Goal: Task Accomplishment & Management: Complete application form

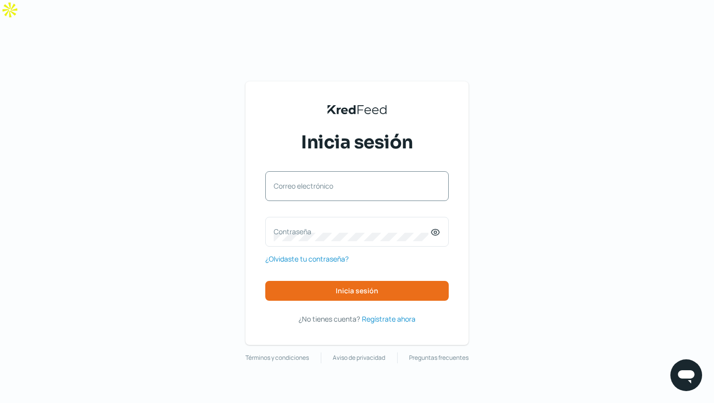
type input "[EMAIL_ADDRESS][DOMAIN_NAME]"
click at [304, 227] on label "Contraseña" at bounding box center [352, 231] width 157 height 9
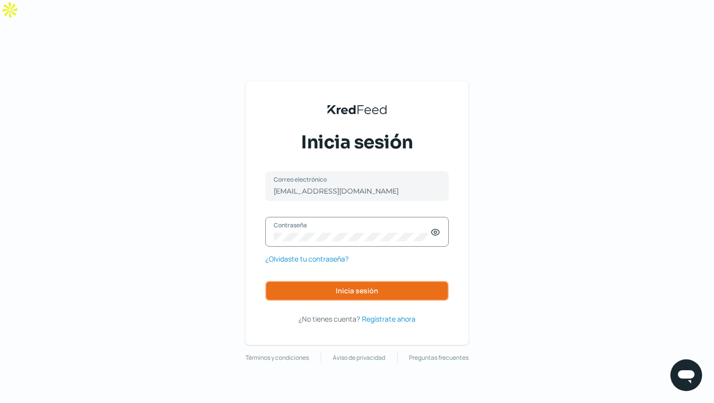
click at [355, 287] on span "Inicia sesión" at bounding box center [357, 290] width 43 height 7
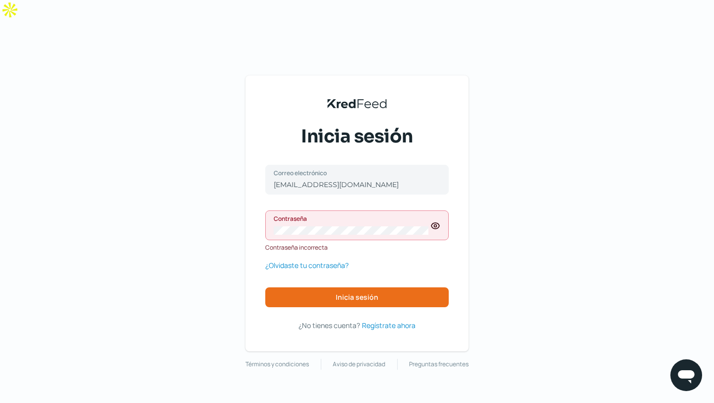
click at [438, 223] on icon at bounding box center [435, 226] width 8 height 6
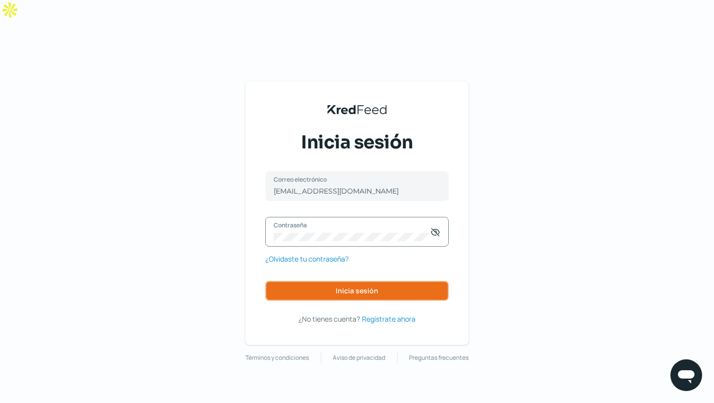
click at [347, 287] on span "Inicia sesión" at bounding box center [357, 290] width 43 height 7
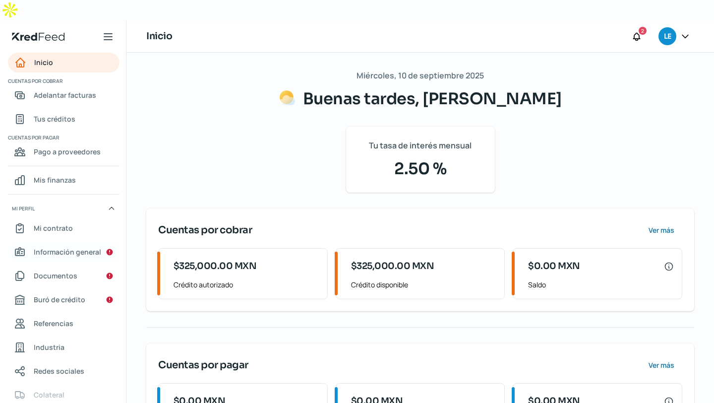
click at [69, 245] on span "Información general" at bounding box center [67, 251] width 67 height 12
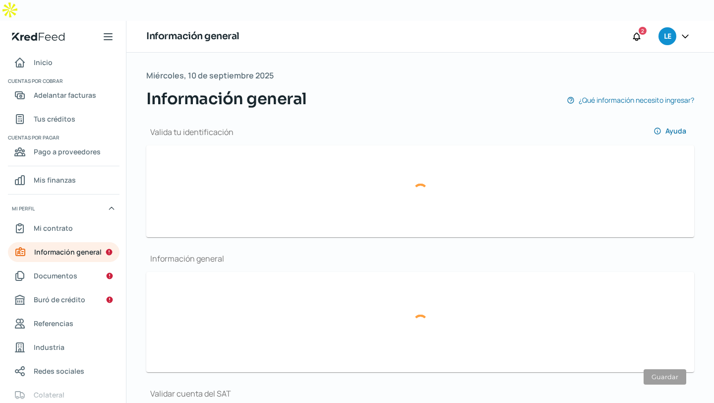
type input "21e2c770-90a5-4d5a-b65c-ba1e213803b1-officialIdFront.pdf"
type input "21e2c770-90a5-4d5a-b65c-ba1e213803b1-officialIdBack.pdf"
type input "[EMAIL_ADDRESS][DOMAIN_NAME]"
type input "ESCENA CUATRO"
type input "33 - 5305 - 7744"
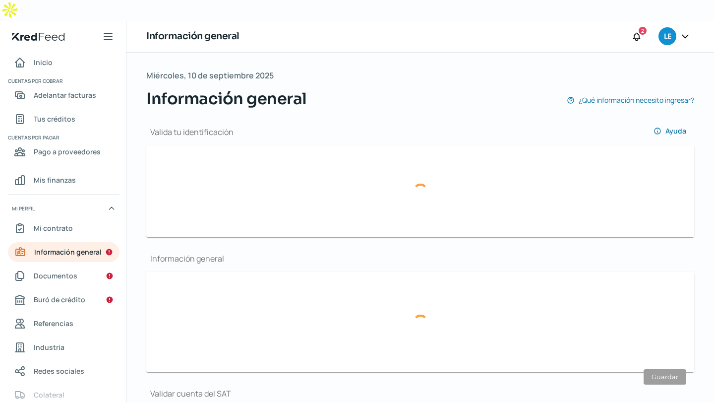
type input "GOML950115972"
type input "AV NIÑO OBRERO"
type input "1032"
type input "45040"
type input "CIUDAD DE LOS NIÑOS"
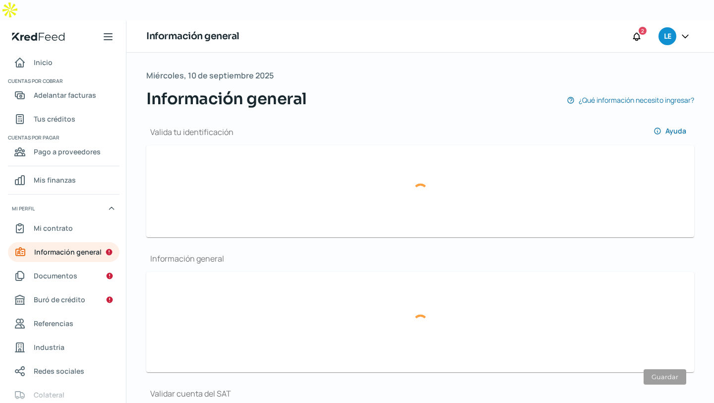
type input "ZAPOPAN"
type input "[GEOGRAPHIC_DATA]"
type input "3"
type input "6"
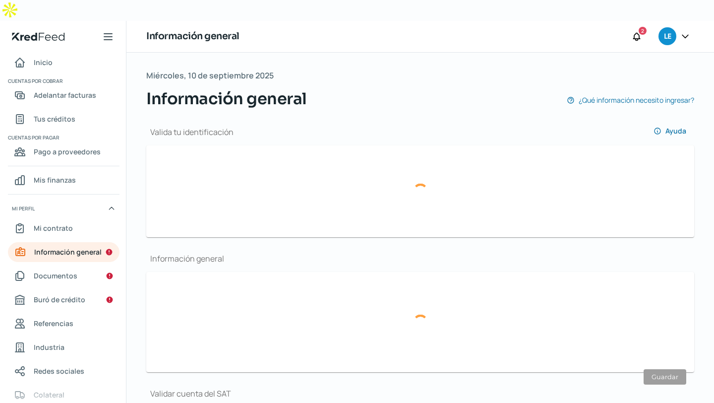
type input "Rentada"
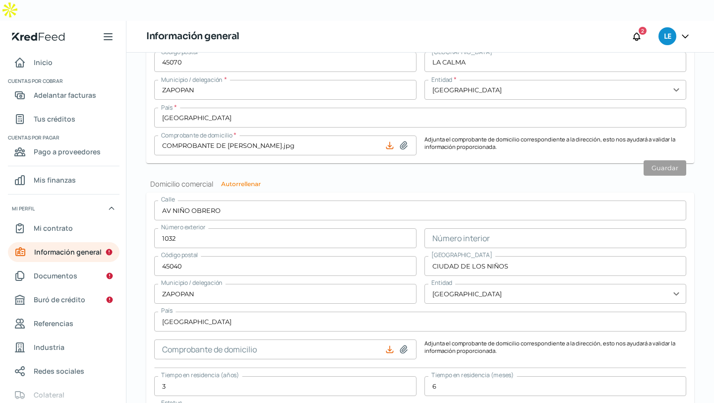
scroll to position [823, 0]
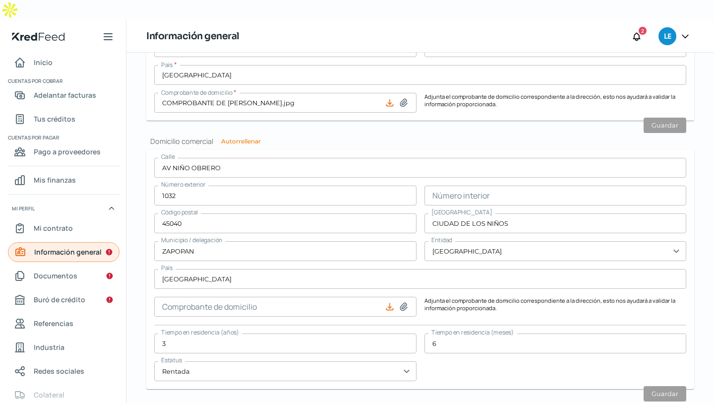
click at [95, 245] on span "Información general" at bounding box center [67, 251] width 67 height 12
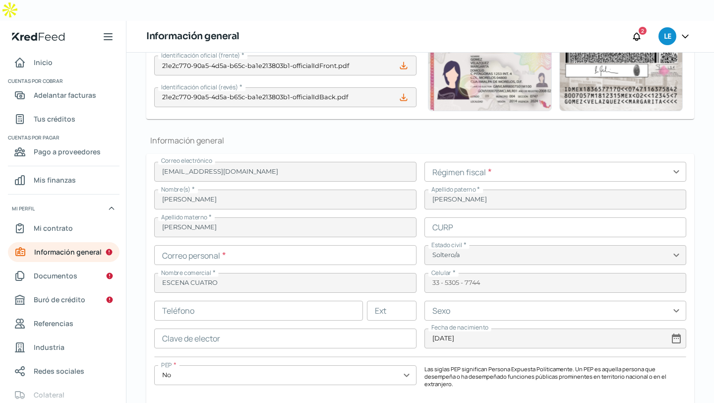
scroll to position [123, 0]
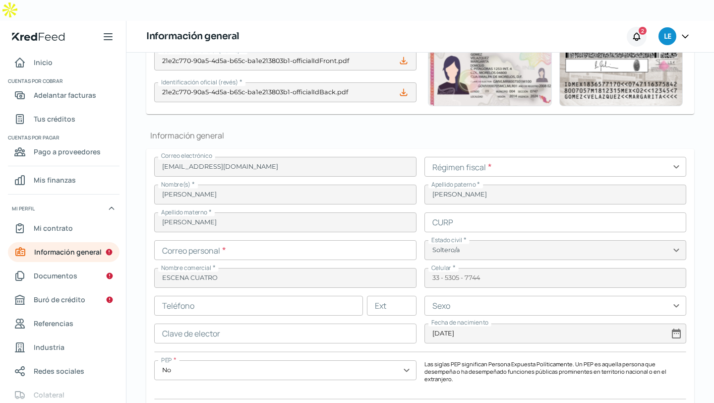
click at [636, 32] on icon at bounding box center [637, 37] width 10 height 10
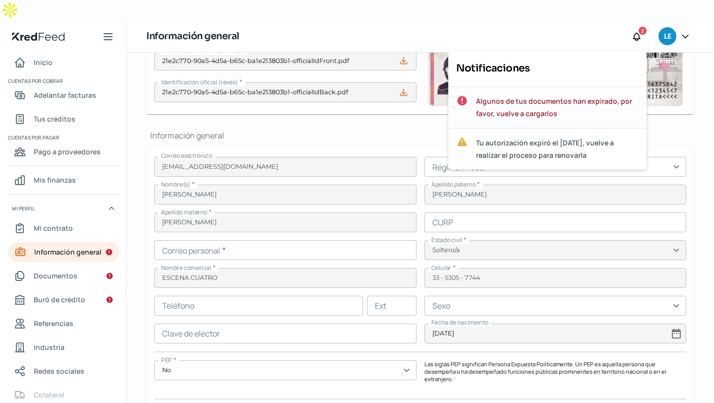
click at [515, 95] on span "Algunos de tus documentos han expirado, por favor, vuelve a cargarlos" at bounding box center [557, 107] width 163 height 25
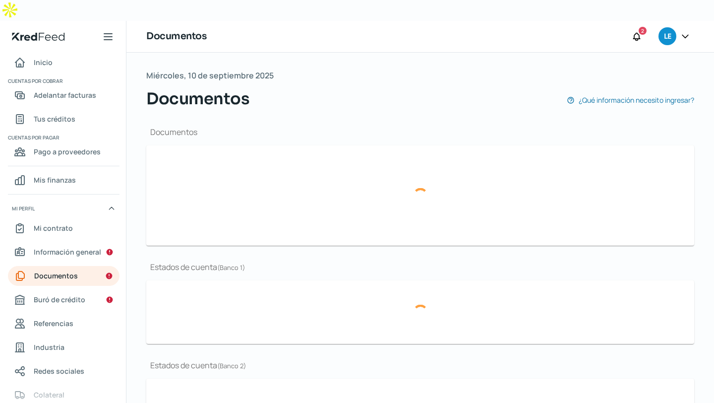
type input "IdcGeneraConstancia.jsf.pdf"
type input "EstadodeCuenta (7).pdf"
type input "EstadodeCuenta (6).pdf"
type input "EstadodeCuenta (5).pdf"
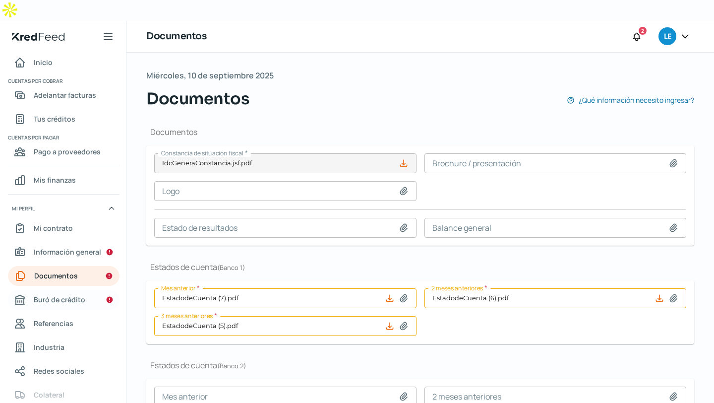
click at [64, 293] on span "Buró de crédito" at bounding box center [60, 299] width 52 height 12
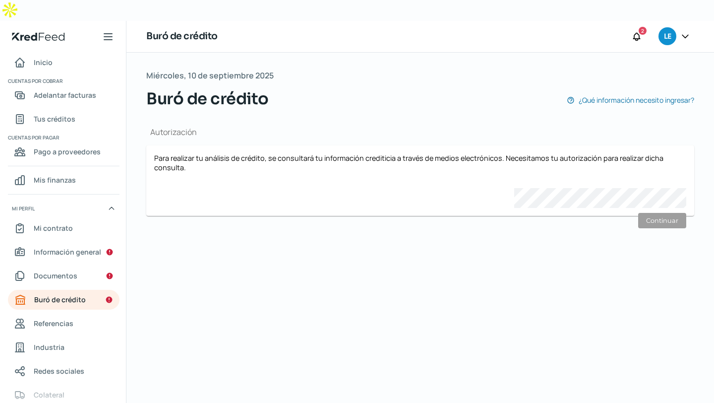
click at [400, 162] on div "Para realizar tu análisis de crédito, se consultará tu información crediticia a…" at bounding box center [420, 180] width 532 height 55
click at [182, 153] on p "Para realizar tu análisis de crédito, se consultará tu información crediticia a…" at bounding box center [420, 162] width 532 height 19
click at [319, 158] on div "Para realizar tu análisis de crédito, se consultará tu información crediticia a…" at bounding box center [420, 180] width 532 height 55
click at [172, 176] on div "Para realizar tu análisis de crédito, se consultará tu información crediticia a…" at bounding box center [420, 180] width 532 height 55
click at [69, 293] on span "Buró de crédito" at bounding box center [60, 299] width 52 height 12
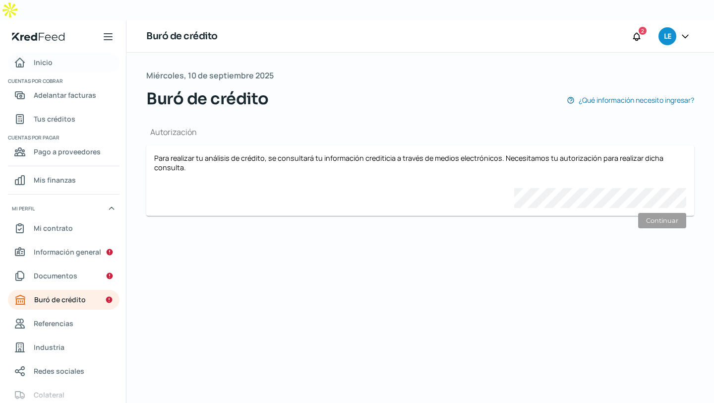
click at [44, 56] on span "Inicio" at bounding box center [43, 62] width 19 height 12
